Goal: Task Accomplishment & Management: Use online tool/utility

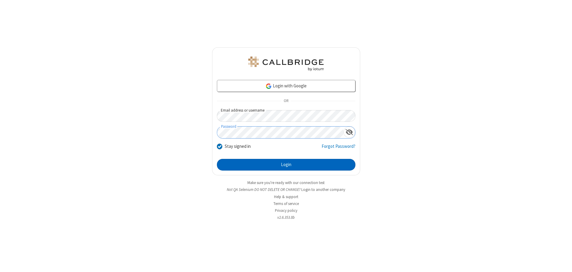
click at [286, 164] on button "Login" at bounding box center [286, 165] width 138 height 12
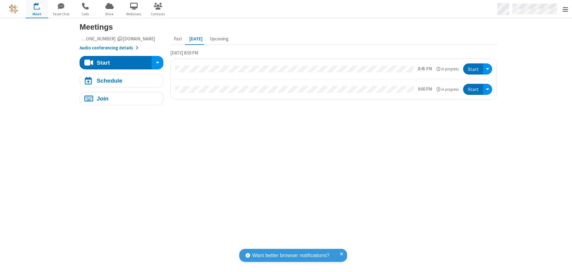
click at [565, 9] on span "Open menu" at bounding box center [565, 10] width 5 height 6
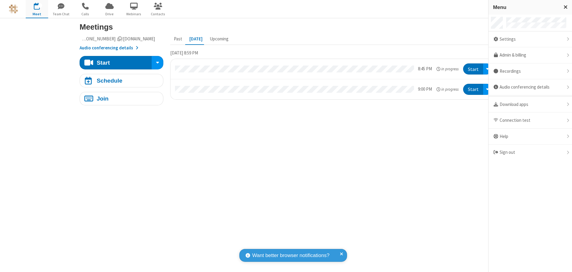
click at [37, 9] on span "button" at bounding box center [37, 6] width 22 height 10
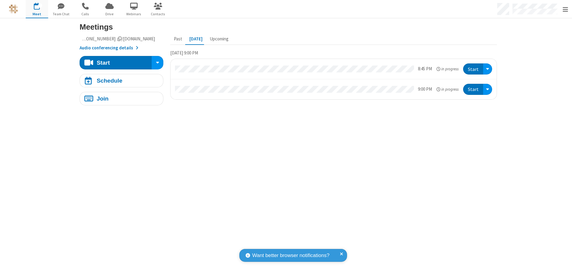
click at [37, 9] on span "button" at bounding box center [37, 6] width 22 height 10
click at [119, 80] on div "Schedule" at bounding box center [110, 81] width 26 height 6
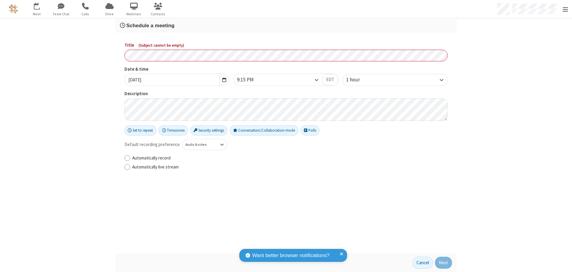
click at [284, 25] on h3 "Schedule a meeting" at bounding box center [286, 26] width 332 height 6
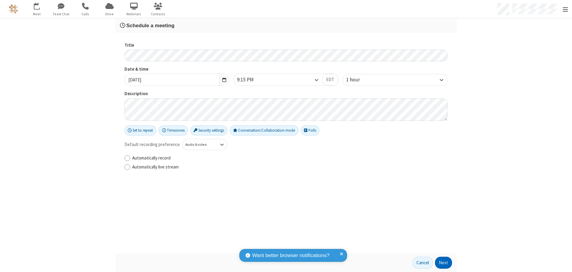
click at [441, 263] on button "Next" at bounding box center [443, 263] width 17 height 12
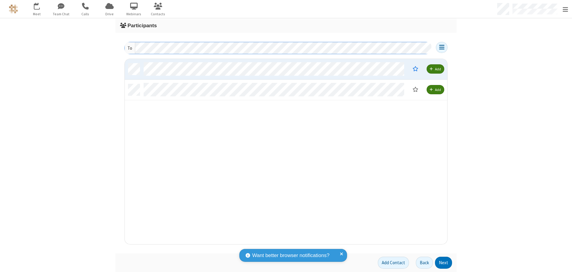
scroll to position [181, 318]
click at [441, 263] on button "Next" at bounding box center [443, 263] width 17 height 12
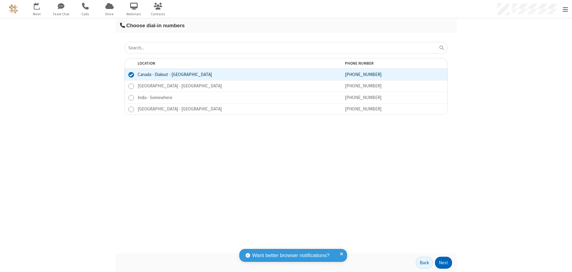
click at [441, 263] on button "Next" at bounding box center [443, 263] width 17 height 12
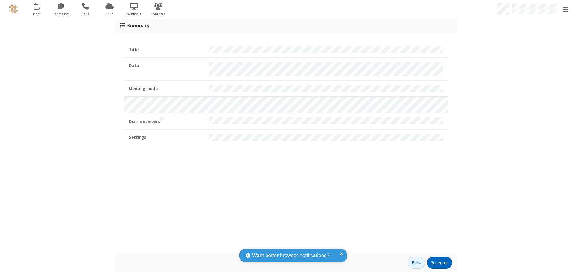
click at [437, 263] on button "Schedule" at bounding box center [439, 263] width 25 height 12
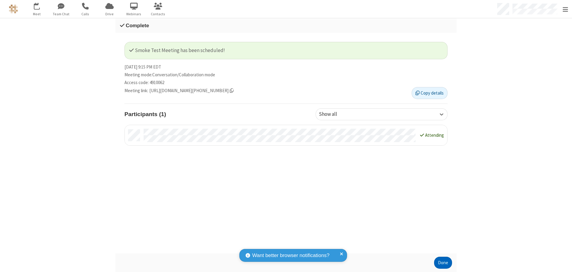
click at [441, 263] on button "Done" at bounding box center [443, 263] width 18 height 12
